Goal: Task Accomplishment & Management: Manage account settings

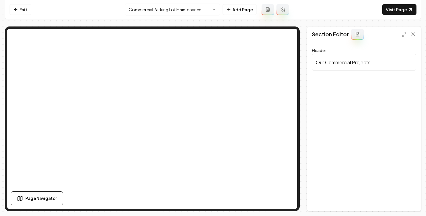
click at [358, 36] on icon at bounding box center [357, 34] width 3 height 4
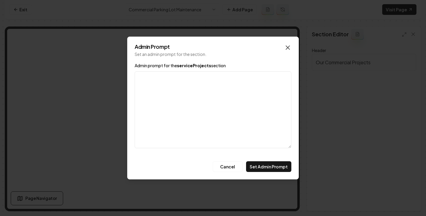
click at [286, 49] on icon "button" at bounding box center [288, 48] width 4 height 4
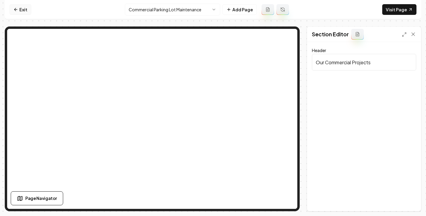
click at [26, 11] on link "Exit" at bounding box center [21, 9] width 22 height 11
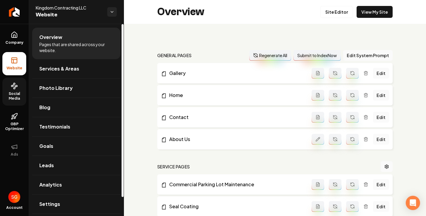
click at [8, 94] on span "Social Media" at bounding box center [14, 96] width 24 height 10
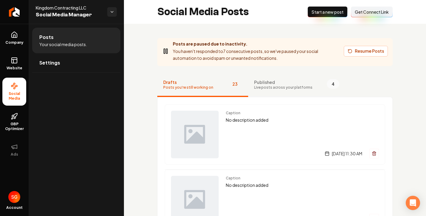
click at [261, 82] on span "Published" at bounding box center [283, 82] width 58 height 6
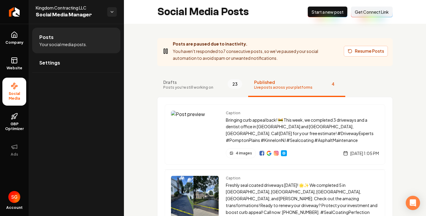
click at [354, 95] on nav "Drafts Posts you're still working on 23 Published Live posts across your platfo…" at bounding box center [274, 85] width 235 height 24
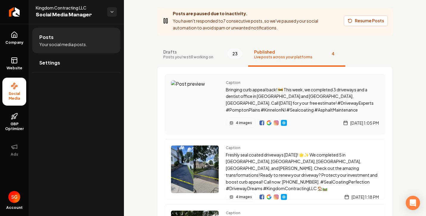
scroll to position [40, 0]
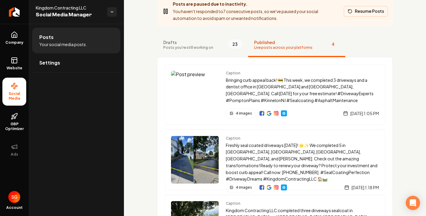
click at [354, 15] on button "Resume Posts" at bounding box center [366, 11] width 44 height 11
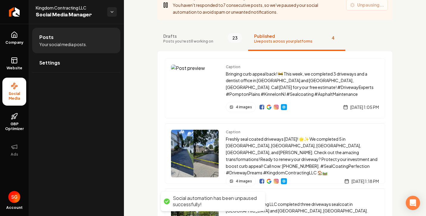
scroll to position [11, 0]
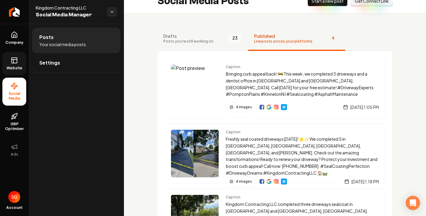
click at [19, 63] on link "Website" at bounding box center [14, 63] width 24 height 23
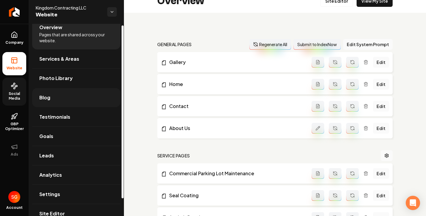
scroll to position [10, 0]
drag, startPoint x: 70, startPoint y: 97, endPoint x: 82, endPoint y: 93, distance: 12.6
click at [71, 97] on link "Blog" at bounding box center [76, 97] width 88 height 19
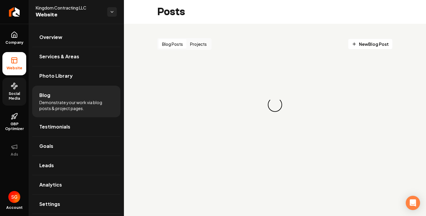
click at [198, 45] on button "Projects" at bounding box center [198, 44] width 24 height 10
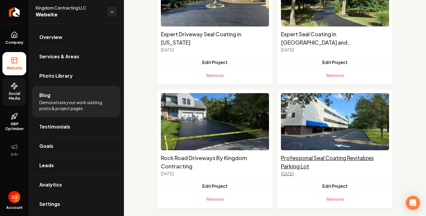
scroll to position [222, 0]
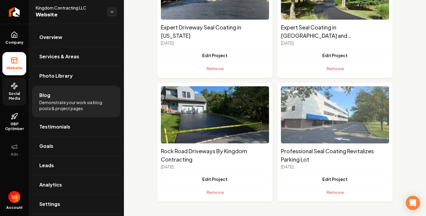
click at [328, 120] on img "Main content area" at bounding box center [335, 114] width 108 height 57
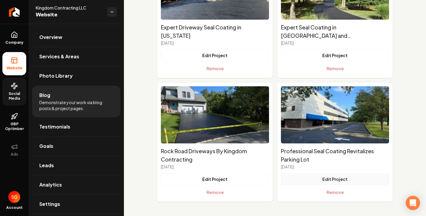
click at [331, 177] on button "Edit Project" at bounding box center [335, 179] width 108 height 12
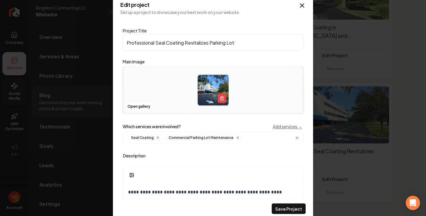
drag, startPoint x: 166, startPoint y: 138, endPoint x: 206, endPoint y: 138, distance: 40.5
click at [205, 139] on div "Commercial Parking Lot Maintenance" at bounding box center [203, 138] width 77 height 7
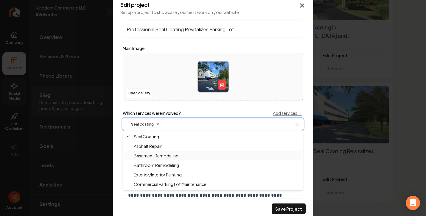
scroll to position [14, 0]
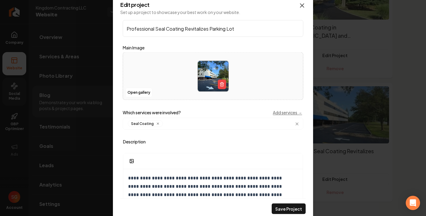
click at [302, 5] on icon "Main content area" at bounding box center [302, 6] width 4 height 4
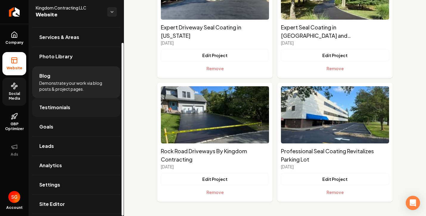
scroll to position [21, 0]
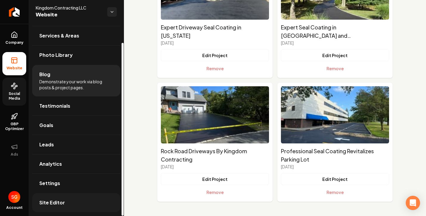
drag, startPoint x: 60, startPoint y: 199, endPoint x: 65, endPoint y: 197, distance: 5.6
click at [60, 199] on link "Site Editor" at bounding box center [76, 202] width 88 height 19
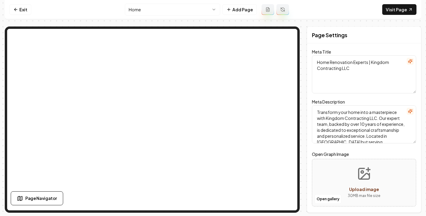
click at [191, 10] on html "Computer Required This feature is only available on a computer. Please switch t…" at bounding box center [213, 108] width 426 height 216
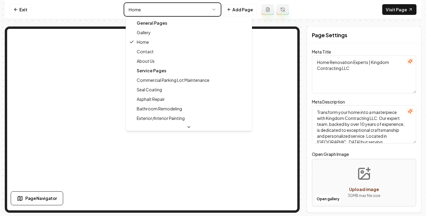
type textarea "Commercial Parking Lot Maintenance - Kingdom Contracting LLC"
type textarea "Professional Commercial Parking Lot Maintenance by Kingdom Contracting LLC. Enh…"
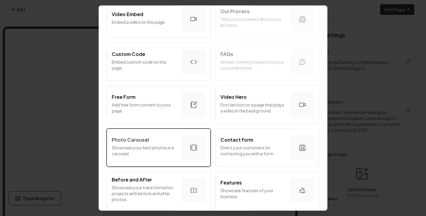
scroll to position [276, 0]
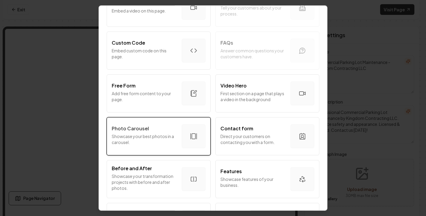
click at [163, 129] on div "Photo Carousel" at bounding box center [144, 128] width 65 height 7
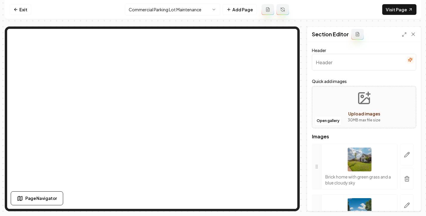
click at [401, 166] on div at bounding box center [406, 167] width 18 height 46
click at [401, 171] on button "button" at bounding box center [407, 179] width 14 height 22
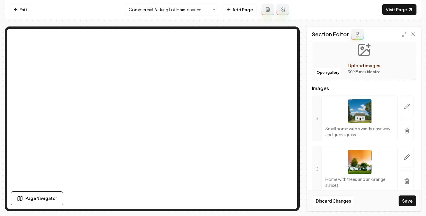
scroll to position [51, 0]
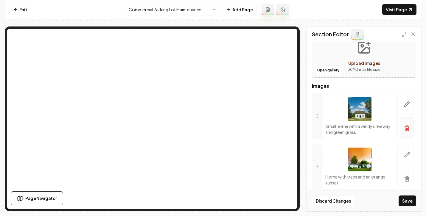
click at [404, 127] on icon "button" at bounding box center [407, 128] width 6 height 6
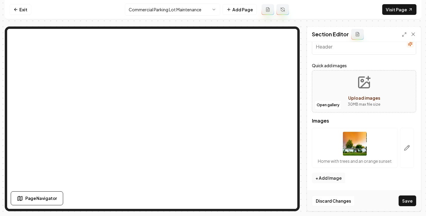
scroll to position [22, 0]
click at [337, 177] on button "+ Add Image" at bounding box center [328, 178] width 33 height 11
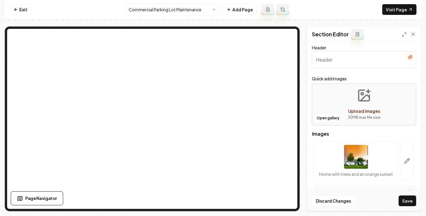
scroll to position [0, 0]
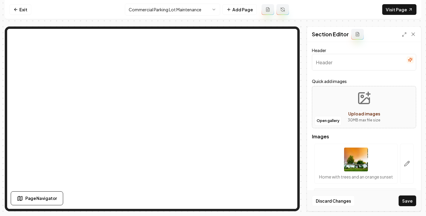
click at [346, 67] on input "Header" at bounding box center [364, 62] width 104 height 17
paste input "commercial parking lot"
click at [326, 64] on input "Ourcommercial parking lot" at bounding box center [364, 62] width 104 height 17
click at [325, 66] on input "Ourcommercial parking lot" at bounding box center [364, 62] width 104 height 17
click at [325, 63] on input "Ourcommercial parking lot" at bounding box center [364, 62] width 104 height 17
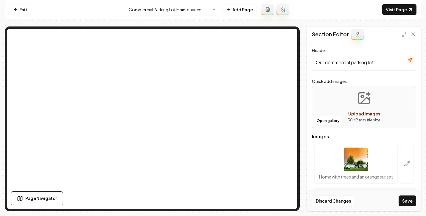
click at [382, 63] on input "Our commercial parking lot" at bounding box center [364, 62] width 104 height 17
type input "Our commercial parking lot jobs"
click at [328, 119] on button "Open gallery" at bounding box center [327, 121] width 27 height 10
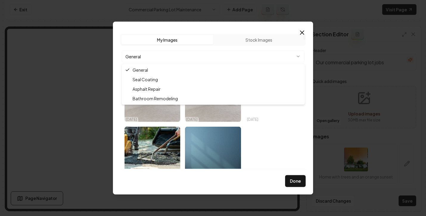
click at [277, 57] on body "Computer Required This feature is only available on a computer. Please switch t…" at bounding box center [213, 108] width 426 height 216
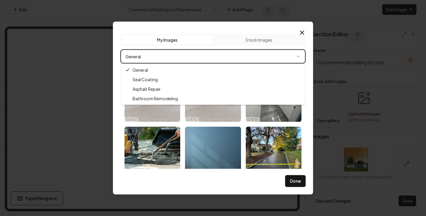
click at [273, 52] on body "Computer Required This feature is only available on a computer. Please switch t…" at bounding box center [213, 108] width 426 height 216
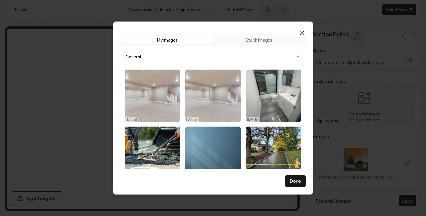
click at [166, 54] on body "Computer Required This feature is only available on a computer. Please switch t…" at bounding box center [213, 108] width 426 height 216
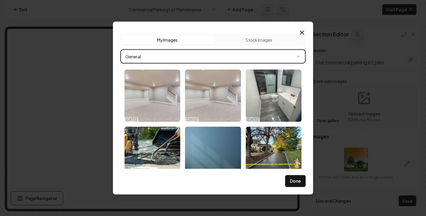
click at [167, 53] on body "Computer Required This feature is only available on a computer. Please switch t…" at bounding box center [213, 108] width 426 height 216
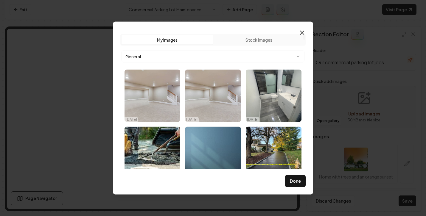
click at [234, 40] on button "Stock Images" at bounding box center [258, 40] width 91 height 10
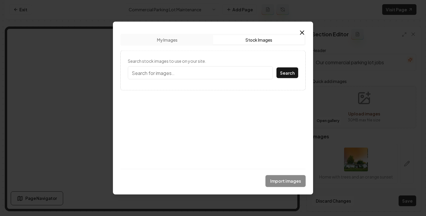
click at [193, 42] on button "My Images" at bounding box center [166, 40] width 91 height 10
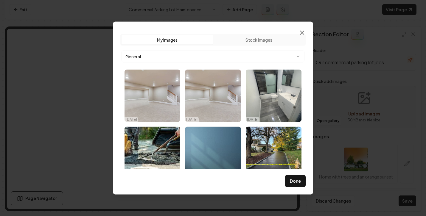
click at [300, 32] on icon "button" at bounding box center [301, 32] width 7 height 7
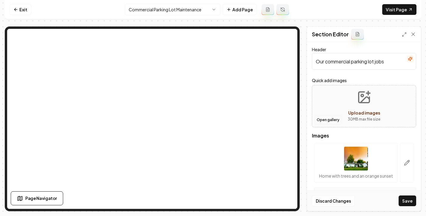
scroll to position [1, 0]
click at [331, 120] on button "Open gallery" at bounding box center [327, 120] width 27 height 10
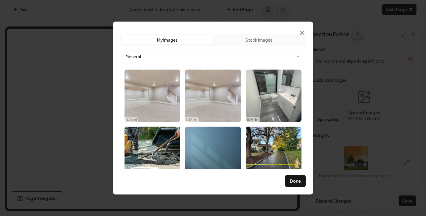
click at [303, 32] on icon "button" at bounding box center [302, 33] width 4 height 4
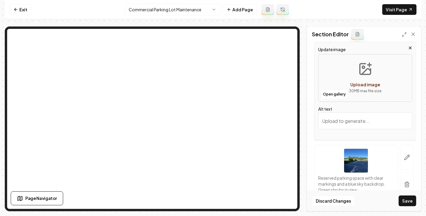
scroll to position [64, 0]
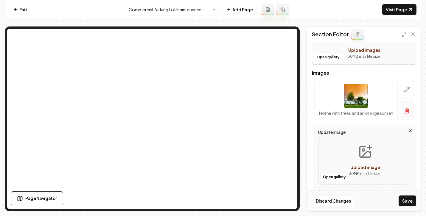
click at [404, 113] on icon "button" at bounding box center [407, 111] width 6 height 6
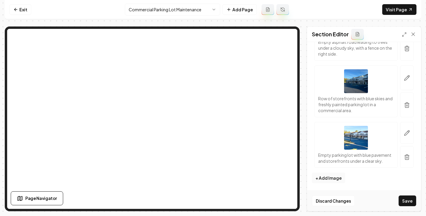
scroll to position [503, 0]
click at [411, 199] on button "Save" at bounding box center [407, 201] width 18 height 11
click at [404, 200] on button "Save" at bounding box center [407, 201] width 18 height 11
click at [408, 203] on button "Save" at bounding box center [407, 201] width 18 height 11
click at [406, 199] on button "Save" at bounding box center [407, 201] width 18 height 11
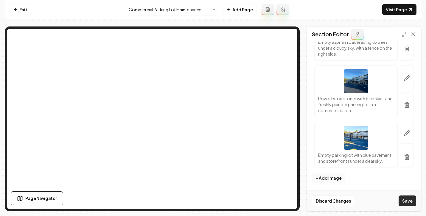
click at [406, 198] on button "Save" at bounding box center [407, 201] width 18 height 11
click at [410, 199] on button "Save" at bounding box center [407, 201] width 18 height 11
click at [404, 200] on button "Save" at bounding box center [407, 201] width 18 height 11
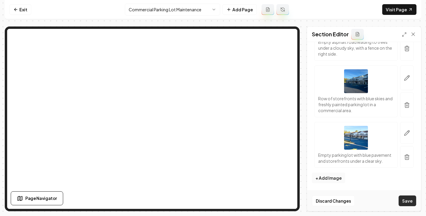
click at [404, 199] on button "Save" at bounding box center [407, 201] width 18 height 11
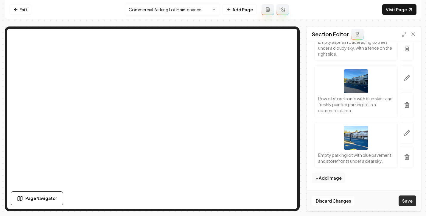
click at [404, 198] on button "Save" at bounding box center [407, 201] width 18 height 11
click at [407, 198] on button "Save" at bounding box center [407, 201] width 18 height 11
click at [406, 199] on button "Save" at bounding box center [407, 201] width 18 height 11
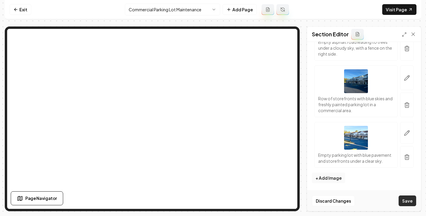
click at [406, 199] on button "Save" at bounding box center [407, 201] width 18 height 11
click at [406, 200] on button "Save" at bounding box center [407, 201] width 18 height 11
click at [405, 199] on button "Save" at bounding box center [407, 201] width 18 height 11
click at [406, 201] on button "Save" at bounding box center [407, 201] width 18 height 11
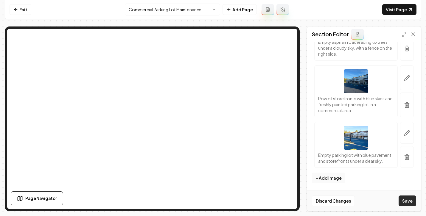
click at [406, 201] on button "Save" at bounding box center [407, 201] width 18 height 11
click at [406, 200] on button "Save" at bounding box center [407, 201] width 18 height 11
click at [405, 200] on button "Save" at bounding box center [407, 201] width 18 height 11
click at [405, 199] on button "Save" at bounding box center [407, 201] width 18 height 11
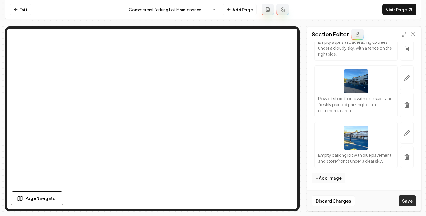
click at [404, 200] on button "Save" at bounding box center [407, 201] width 18 height 11
click at [403, 199] on button "Save" at bounding box center [407, 201] width 18 height 11
click at [403, 200] on button "Save" at bounding box center [407, 201] width 18 height 11
click at [403, 199] on button "Save" at bounding box center [407, 201] width 18 height 11
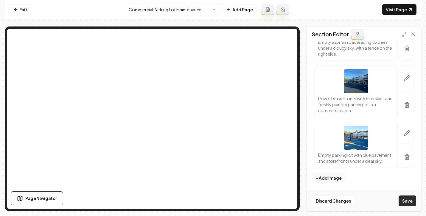
click at [403, 199] on button "Save" at bounding box center [407, 201] width 18 height 11
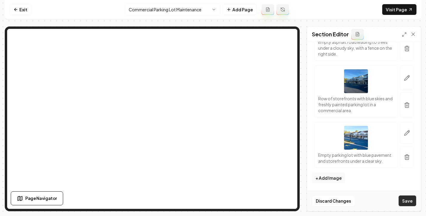
drag, startPoint x: 403, startPoint y: 197, endPoint x: 404, endPoint y: 200, distance: 3.6
click at [404, 200] on button "Save" at bounding box center [407, 201] width 18 height 11
click at [405, 200] on button "Save" at bounding box center [407, 201] width 18 height 11
click at [406, 201] on button "Save" at bounding box center [407, 201] width 18 height 11
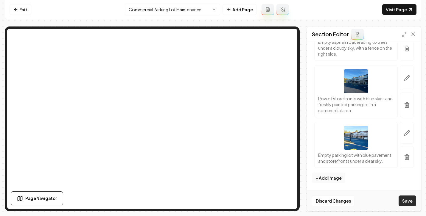
click at [406, 201] on button "Save" at bounding box center [407, 201] width 18 height 11
click at [406, 199] on button "Save" at bounding box center [407, 201] width 18 height 11
click at [406, 198] on button "Save" at bounding box center [407, 201] width 18 height 11
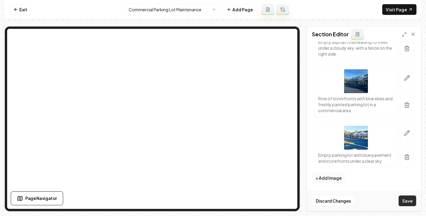
click at [406, 198] on button "Save" at bounding box center [407, 201] width 18 height 11
click at [405, 198] on button "Save" at bounding box center [407, 201] width 18 height 11
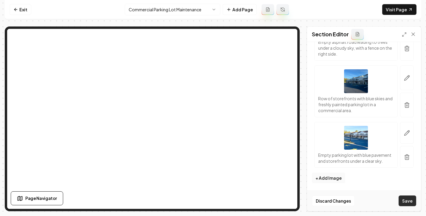
click at [405, 198] on button "Save" at bounding box center [407, 201] width 18 height 11
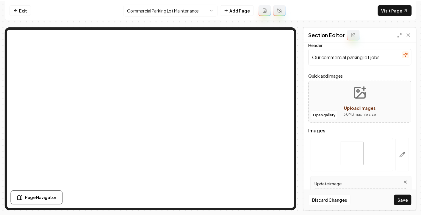
scroll to position [0, 0]
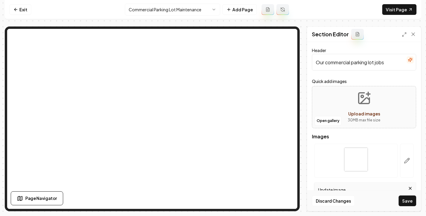
click at [380, 62] on input "Our commercial parking lot jobs" at bounding box center [364, 62] width 104 height 17
click at [392, 66] on input "Our commercial parking lot jobs" at bounding box center [364, 62] width 104 height 17
click at [362, 94] on icon "Upload images" at bounding box center [364, 98] width 14 height 14
click at [407, 198] on button "Save" at bounding box center [407, 201] width 18 height 11
click at [412, 35] on icon at bounding box center [413, 34] width 6 height 6
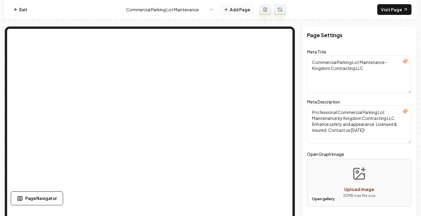
click at [239, 12] on button "Add Page" at bounding box center [237, 9] width 34 height 11
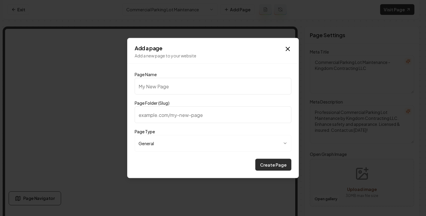
click at [273, 161] on button "Create Page" at bounding box center [273, 165] width 36 height 12
click at [282, 47] on h2 "Add a page" at bounding box center [213, 48] width 157 height 5
click at [284, 51] on icon "button" at bounding box center [287, 49] width 7 height 7
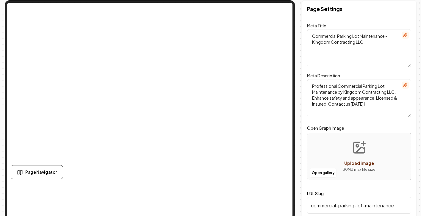
scroll to position [30, 0]
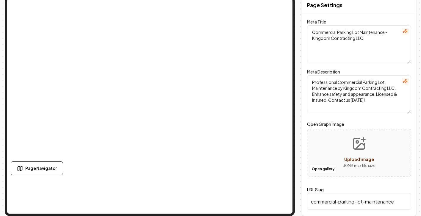
click at [337, 152] on div "Open gallery Upload image 30 MB max file size" at bounding box center [359, 153] width 104 height 48
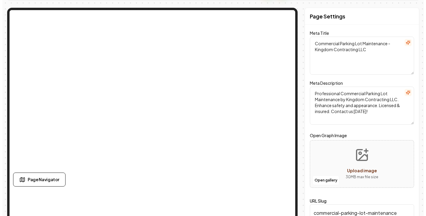
scroll to position [0, 0]
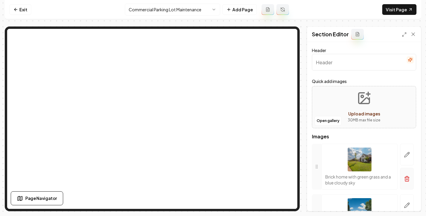
click at [405, 180] on icon "button" at bounding box center [407, 179] width 4 height 4
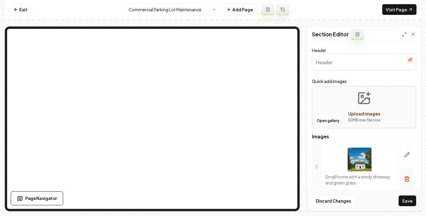
click at [406, 180] on button "button" at bounding box center [407, 179] width 14 height 22
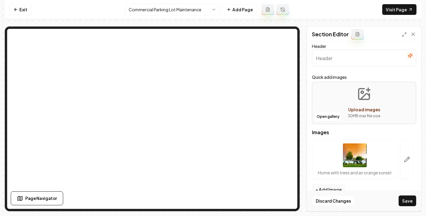
scroll to position [22, 0]
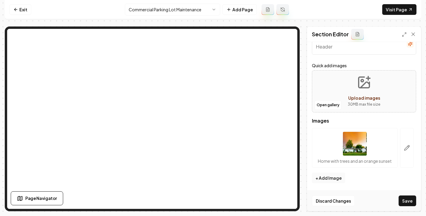
click at [357, 147] on img at bounding box center [355, 144] width 24 height 24
drag, startPoint x: 350, startPoint y: 138, endPoint x: 346, endPoint y: 148, distance: 11.3
click at [401, 148] on button "button" at bounding box center [407, 148] width 14 height 40
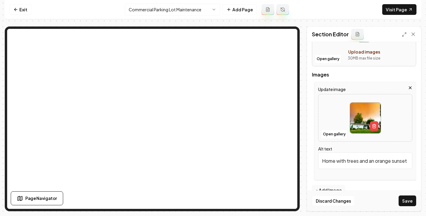
scroll to position [74, 0]
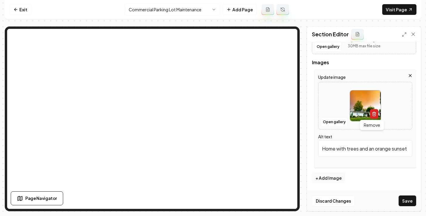
click at [372, 115] on icon "button" at bounding box center [374, 114] width 5 height 5
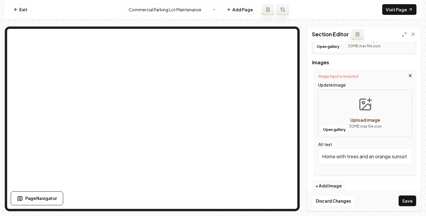
click at [362, 114] on button "Upload image 30 MB max file size" at bounding box center [365, 114] width 42 height 42
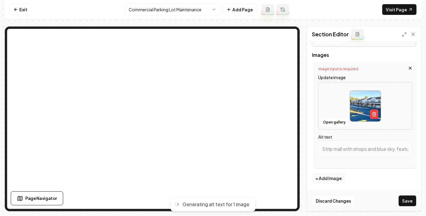
scroll to position [82, 0]
type input "Row of storefronts along a blue-painted parking lot under clear blue sky."
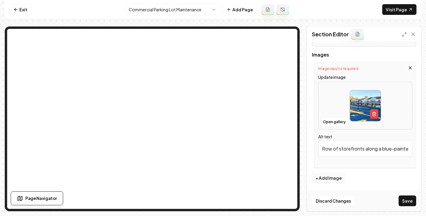
click at [409, 199] on button "Save" at bounding box center [407, 201] width 18 height 11
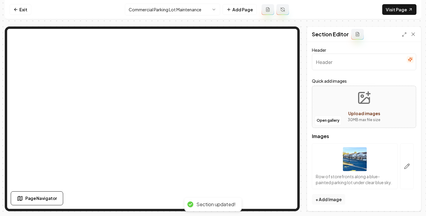
scroll to position [0, 0]
click at [320, 64] on input "Header" at bounding box center [364, 62] width 104 height 17
paste input "commercial parking lot"
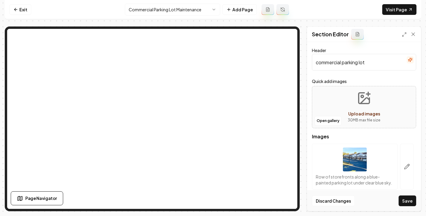
click at [315, 63] on input "commercial parking lot" at bounding box center [364, 62] width 104 height 17
click at [386, 63] on input "Our commercial parking lot" at bounding box center [364, 62] width 104 height 17
type input "Our commercial parking lot jobs"
click at [398, 196] on button "Save" at bounding box center [407, 201] width 18 height 11
click at [205, 12] on html "Computer Required This feature is only available on a computer. Please switch t…" at bounding box center [213, 108] width 426 height 216
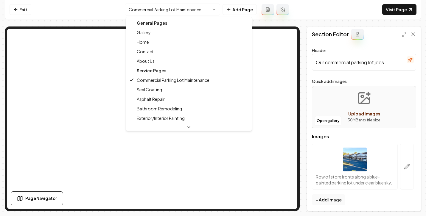
click at [164, 71] on div "Service Pages" at bounding box center [188, 71] width 123 height 10
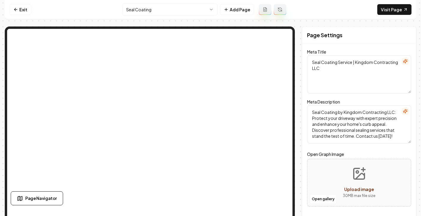
click at [178, 10] on html "Computer Required This feature is only available on a computer. Please switch t…" at bounding box center [210, 108] width 421 height 216
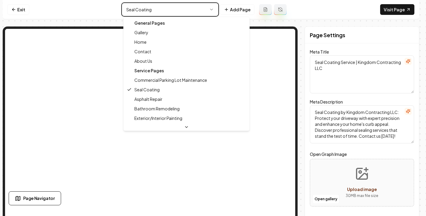
type textarea "Commercial Parking Lot Maintenance - Kingdom Contracting LLC"
type textarea "Professional Commercial Parking Lot Maintenance by Kingdom Contracting LLC. Enh…"
type input "commercial-parking-lot-maintenance"
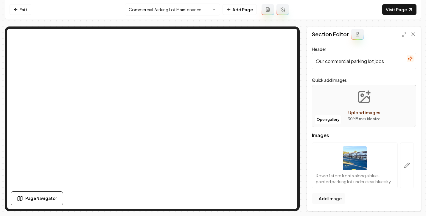
scroll to position [7, 0]
click at [26, 13] on link "Exit" at bounding box center [21, 9] width 22 height 11
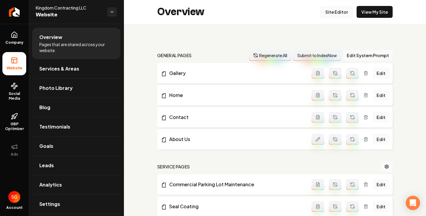
click at [329, 12] on link "Site Editor" at bounding box center [336, 12] width 33 height 12
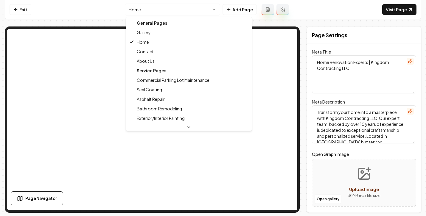
click at [192, 8] on html "Computer Required This feature is only available on a computer. Please switch t…" at bounding box center [213, 108] width 426 height 216
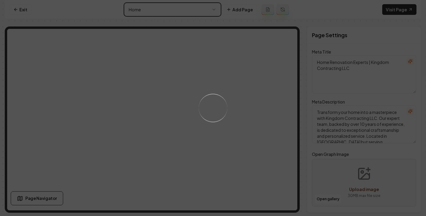
type textarea "Commercial Parking Lot Maintenance - Kingdom Contracting LLC"
type textarea "Professional Commercial Parking Lot Maintenance by Kingdom Contracting LLC. Enh…"
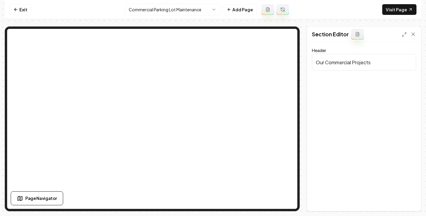
click at [333, 68] on input "Our Commercial Projects" at bounding box center [364, 62] width 104 height 17
click at [331, 68] on input "Our Commercial Projects" at bounding box center [364, 62] width 104 height 17
click at [372, 64] on input "Our Commercial Projects" at bounding box center [364, 62] width 104 height 17
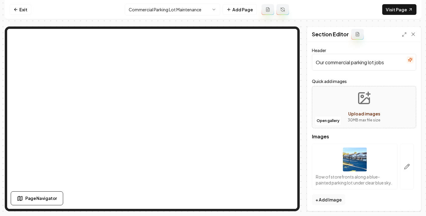
click at [328, 64] on input "Our commercial parking lot jobs" at bounding box center [364, 62] width 104 height 17
click at [356, 65] on input "Our Commercial parking lot jobs" at bounding box center [364, 62] width 104 height 17
click at [374, 65] on input "Our Commercial Parking lot jobs" at bounding box center [364, 62] width 104 height 17
click at [372, 64] on input "Our Commercial Parking lot jobs" at bounding box center [364, 62] width 104 height 17
click at [381, 64] on input "Our Commercial Parking Lot jobs" at bounding box center [364, 62] width 104 height 17
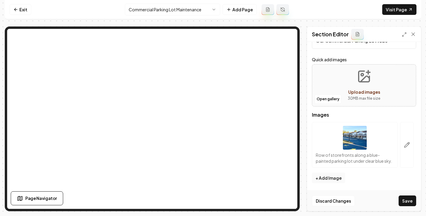
scroll to position [28, 0]
type input "Our Commercial Parking Lot Jobs"
click at [325, 94] on button "Open gallery" at bounding box center [327, 99] width 27 height 10
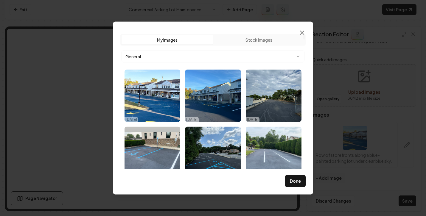
click at [300, 35] on icon "button" at bounding box center [302, 33] width 4 height 4
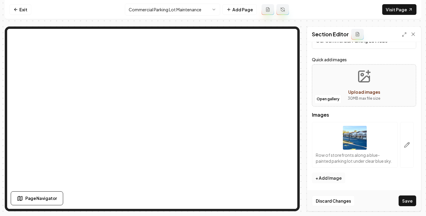
click at [334, 177] on button "+ Add Image" at bounding box center [328, 178] width 33 height 11
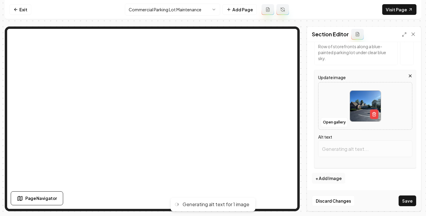
scroll to position [131, 0]
type input "Veterinary hospital exterior with clear skies and empty parking lot, surrounded…"
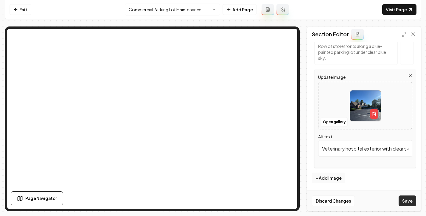
click at [403, 203] on button "Save" at bounding box center [407, 201] width 18 height 11
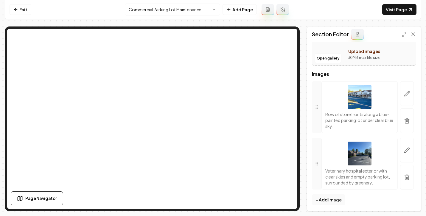
scroll to position [64, 0]
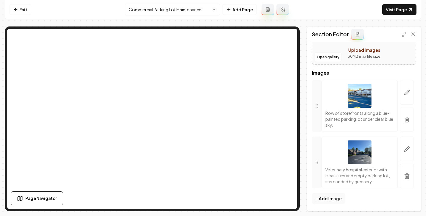
click at [330, 197] on button "+ Add Image" at bounding box center [328, 198] width 33 height 11
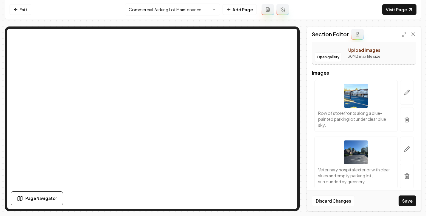
scroll to position [187, 0]
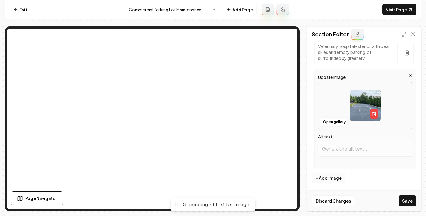
click at [326, 181] on button "+ Add Image" at bounding box center [328, 178] width 33 height 11
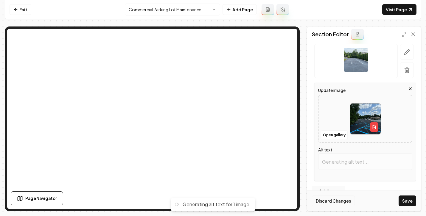
scroll to position [217, 0]
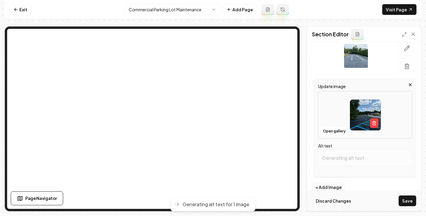
type input "Empty parking lot with blue lined spaces and trees under a cloudy sky."
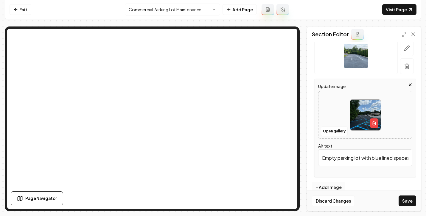
drag, startPoint x: 334, startPoint y: 187, endPoint x: 344, endPoint y: 182, distance: 10.7
click at [334, 187] on button "+ Add Image" at bounding box center [328, 187] width 33 height 11
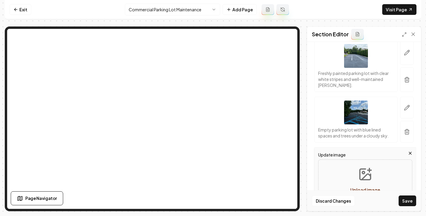
scroll to position [300, 0]
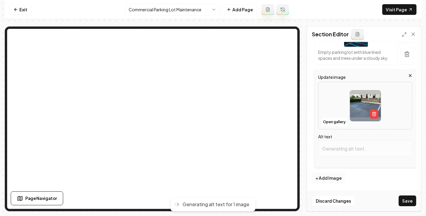
click at [327, 176] on button "+ Add Image" at bounding box center [328, 178] width 33 height 11
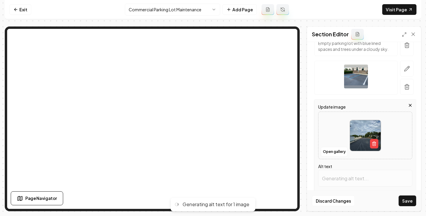
type input "Empty asphalt road with scattered trees under a cloudy sky. Industrial area in …"
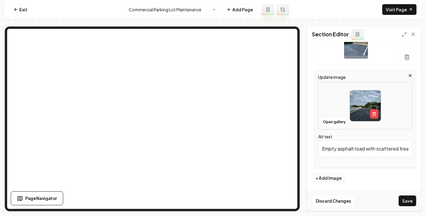
click at [332, 180] on button "+ Add Image" at bounding box center [328, 178] width 33 height 11
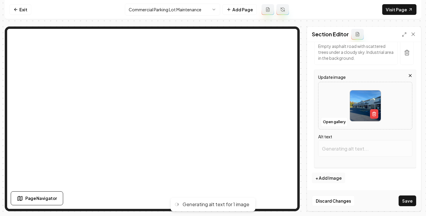
scroll to position [408, 0]
click at [336, 179] on button "+ Add Image" at bounding box center [328, 178] width 33 height 11
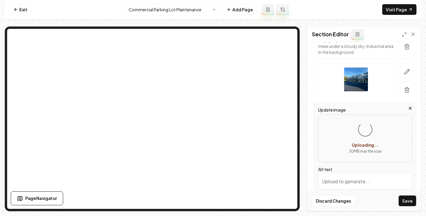
scroll to position [446, 0]
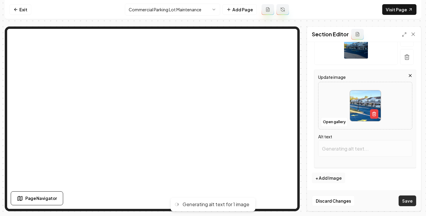
click at [406, 199] on button "Save" at bounding box center [407, 201] width 18 height 11
type input "Blue parking lot with yellow arrows and retail storefronts under a clear sky."
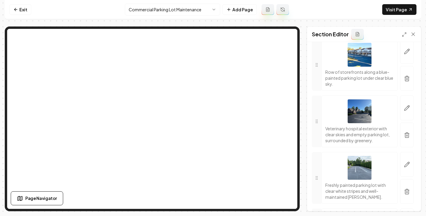
scroll to position [103, 0]
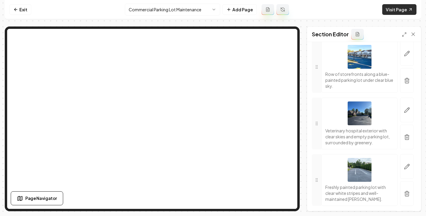
click at [394, 10] on link "Visit Page" at bounding box center [399, 9] width 34 height 11
click at [20, 10] on link "Exit" at bounding box center [21, 9] width 22 height 11
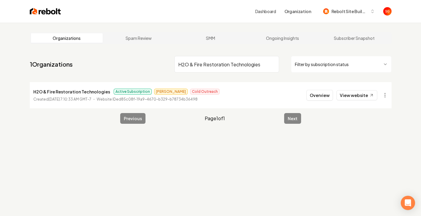
type input "H2O & Fire Restoration Technologies"
click at [85, 89] on p "H2O & Fire Restoration Technologies" at bounding box center [71, 91] width 77 height 7
click at [275, 94] on li "H2O & Fire Restoration Technologies Active Subscription Andrew Cold Outreach Cr…" at bounding box center [211, 95] width 362 height 26
click at [276, 94] on li "H2O & Fire Restoration Technologies Active Subscription Andrew Cold Outreach Cr…" at bounding box center [211, 95] width 362 height 26
click at [318, 96] on button "Overview" at bounding box center [320, 95] width 26 height 11
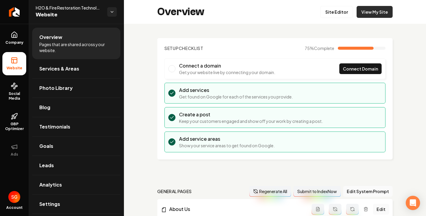
click at [366, 11] on link "View My Site" at bounding box center [374, 12] width 36 height 12
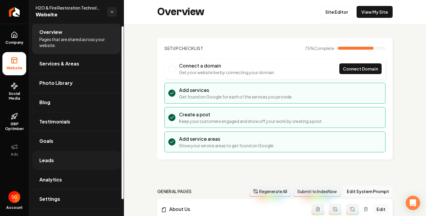
scroll to position [21, 0]
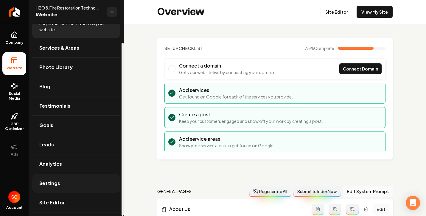
click at [56, 180] on span "Settings" at bounding box center [49, 183] width 21 height 7
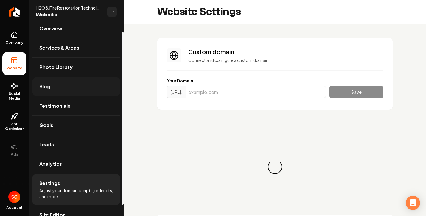
scroll to position [54, 0]
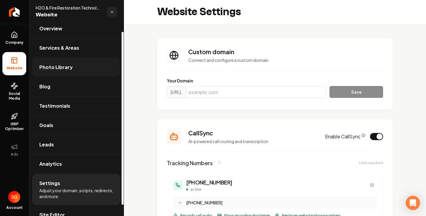
click at [52, 61] on link "Photo Library" at bounding box center [76, 67] width 88 height 19
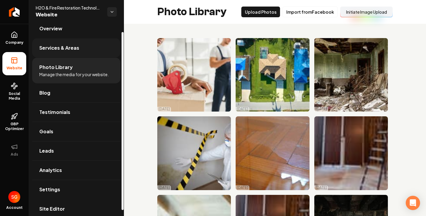
click at [62, 49] on span "Services & Areas" at bounding box center [59, 47] width 40 height 7
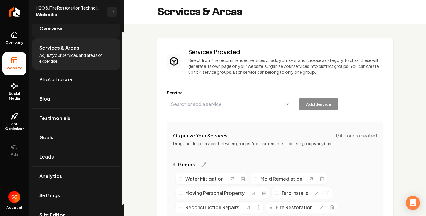
click at [59, 29] on span "Overview" at bounding box center [50, 28] width 23 height 7
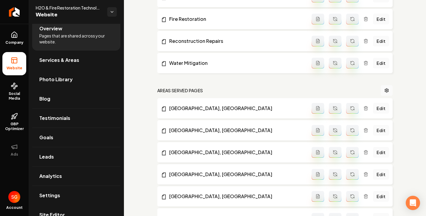
scroll to position [572, 0]
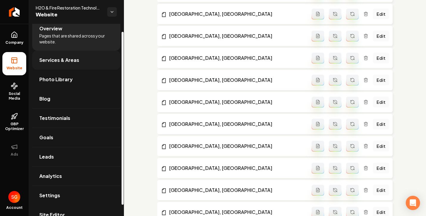
click at [64, 59] on span "Services & Areas" at bounding box center [59, 60] width 40 height 7
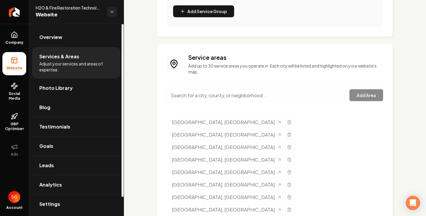
click at [61, 72] on span "Adjust your services and areas of expertise." at bounding box center [76, 67] width 74 height 12
click at [62, 87] on span "Photo Library" at bounding box center [55, 88] width 33 height 7
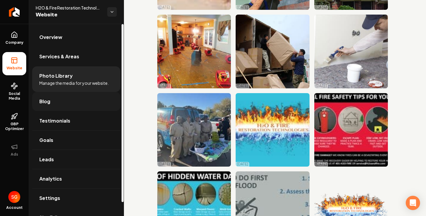
click at [64, 98] on link "Blog" at bounding box center [76, 101] width 88 height 19
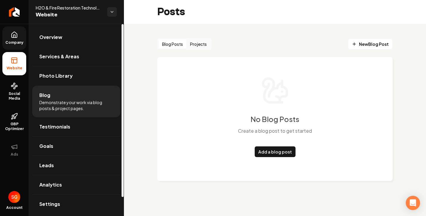
click at [15, 38] on icon at bounding box center [14, 34] width 7 height 7
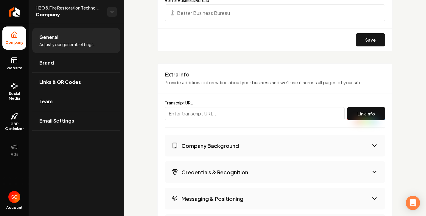
scroll to position [1099, 0]
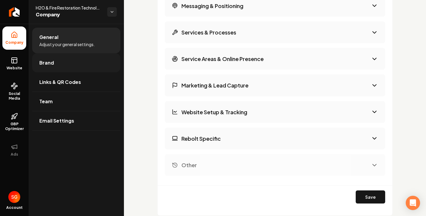
click at [65, 68] on link "Brand" at bounding box center [76, 62] width 88 height 19
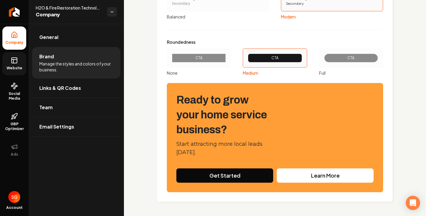
click at [15, 61] on icon at bounding box center [14, 60] width 7 height 7
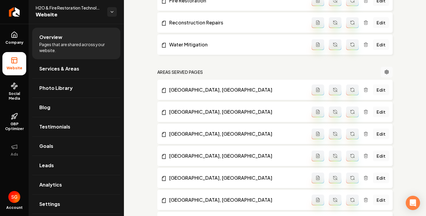
scroll to position [385, 0]
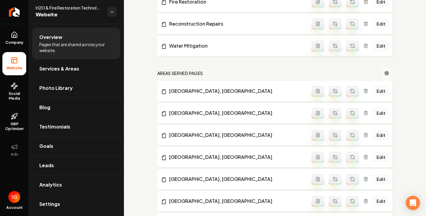
click at [385, 72] on icon "Main content area" at bounding box center [387, 73] width 4 height 4
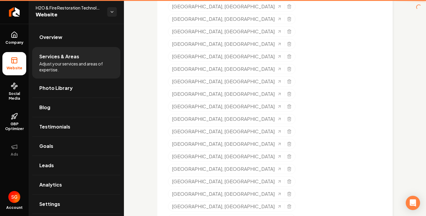
scroll to position [244, 0]
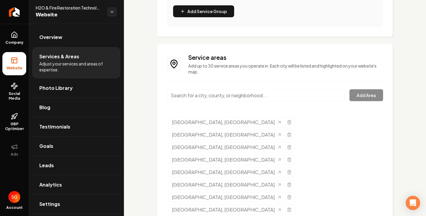
click at [221, 97] on input "Main content area" at bounding box center [256, 95] width 178 height 13
paste input "La Grange"
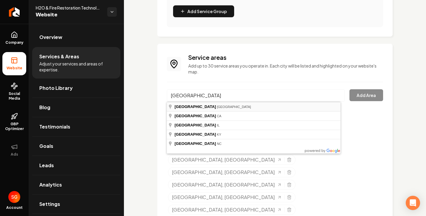
type input "La Grange, TX"
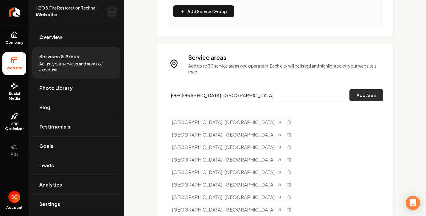
click at [351, 97] on button "Add Area" at bounding box center [366, 95] width 34 height 12
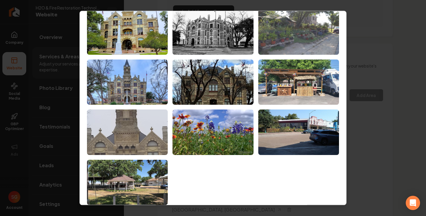
scroll to position [26, 0]
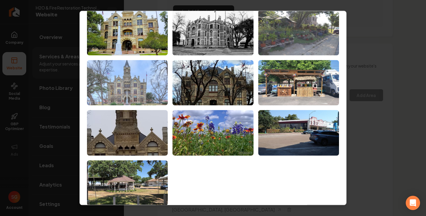
click at [126, 91] on img at bounding box center [127, 83] width 81 height 46
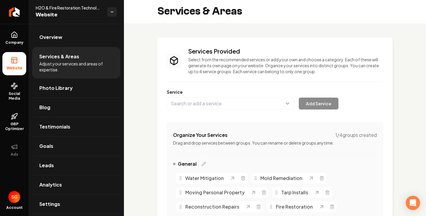
scroll to position [0, 0]
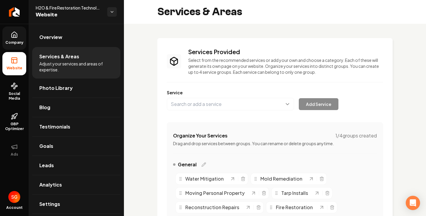
click at [19, 40] on span "Company" at bounding box center [14, 42] width 23 height 5
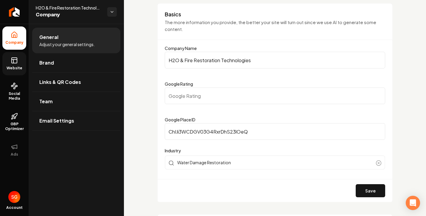
scroll to position [46, 0]
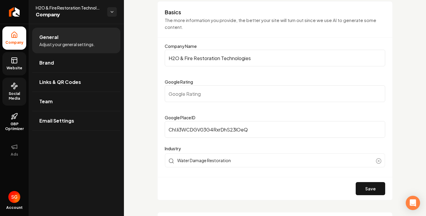
click at [13, 89] on icon at bounding box center [14, 85] width 7 height 7
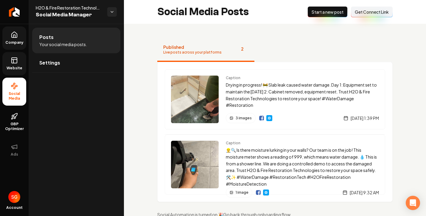
click at [8, 60] on link "Website" at bounding box center [14, 63] width 24 height 23
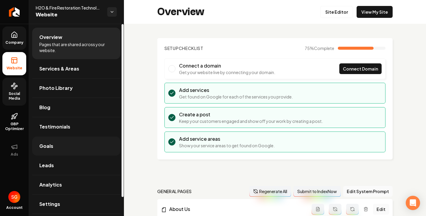
click at [43, 147] on span "Goals" at bounding box center [46, 146] width 14 height 7
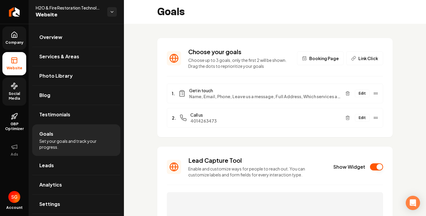
click at [357, 96] on button "Edit" at bounding box center [362, 94] width 15 height 8
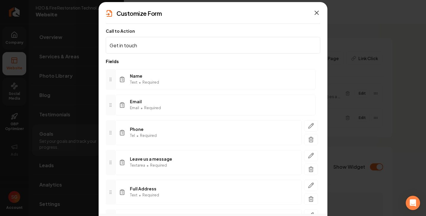
click at [317, 11] on icon "button" at bounding box center [316, 12] width 7 height 7
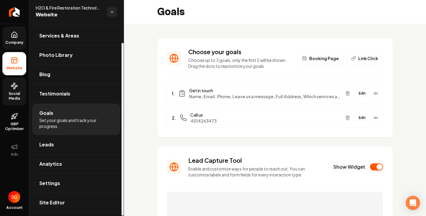
click at [11, 41] on span "Company" at bounding box center [14, 42] width 23 height 5
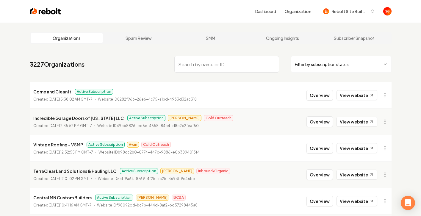
click at [265, 11] on link "Dashboard" at bounding box center [265, 11] width 21 height 6
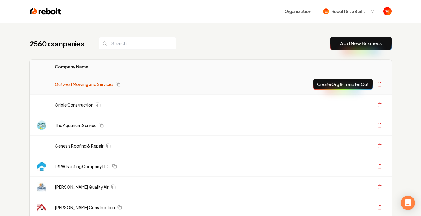
click at [94, 82] on link "Outwest Mowing and Services" at bounding box center [84, 84] width 59 height 6
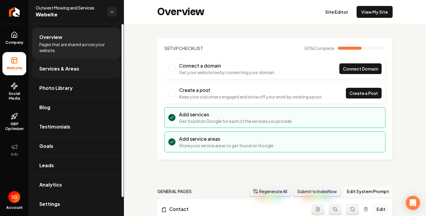
click at [98, 71] on link "Services & Areas" at bounding box center [76, 68] width 88 height 19
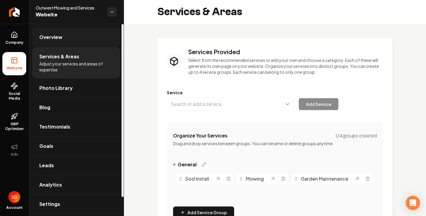
click at [51, 40] on span "Overview" at bounding box center [50, 37] width 23 height 7
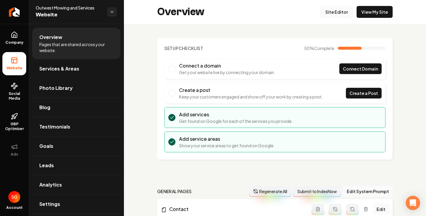
click at [328, 15] on link "Site Editor" at bounding box center [336, 12] width 33 height 12
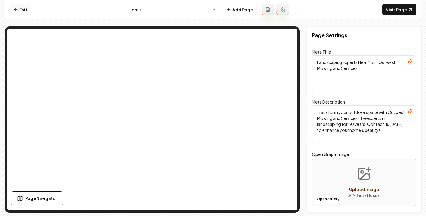
click at [17, 7] on icon at bounding box center [15, 9] width 5 height 5
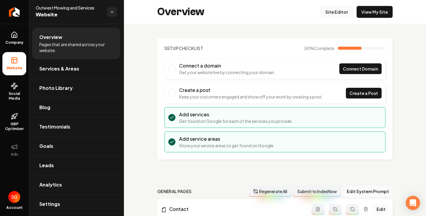
click at [337, 14] on link "Site Editor" at bounding box center [336, 12] width 33 height 12
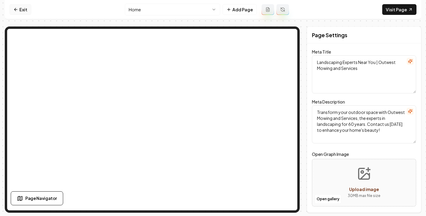
click at [21, 13] on link "Exit" at bounding box center [21, 9] width 22 height 11
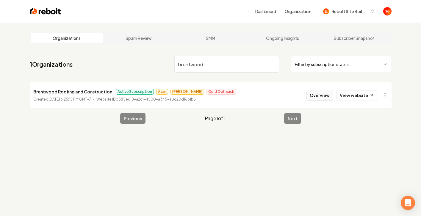
type input "brentwood"
click at [315, 92] on button "Overview" at bounding box center [320, 95] width 26 height 11
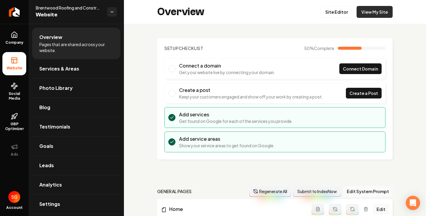
click at [361, 13] on link "View My Site" at bounding box center [374, 12] width 36 height 12
